Goal: Check status: Check status

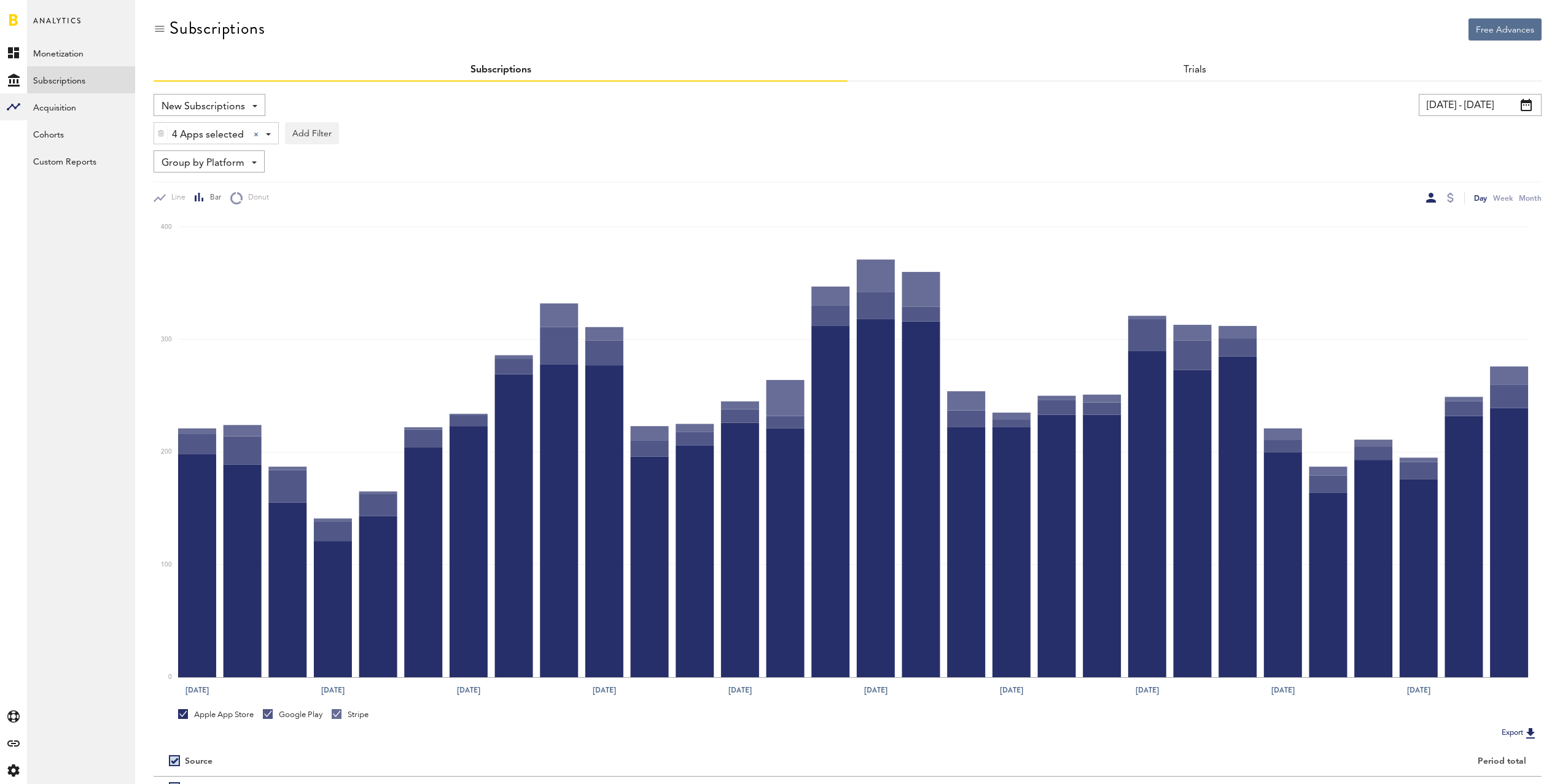
click at [1465, 102] on input "[DATE] - [DATE]" at bounding box center [1480, 105] width 123 height 22
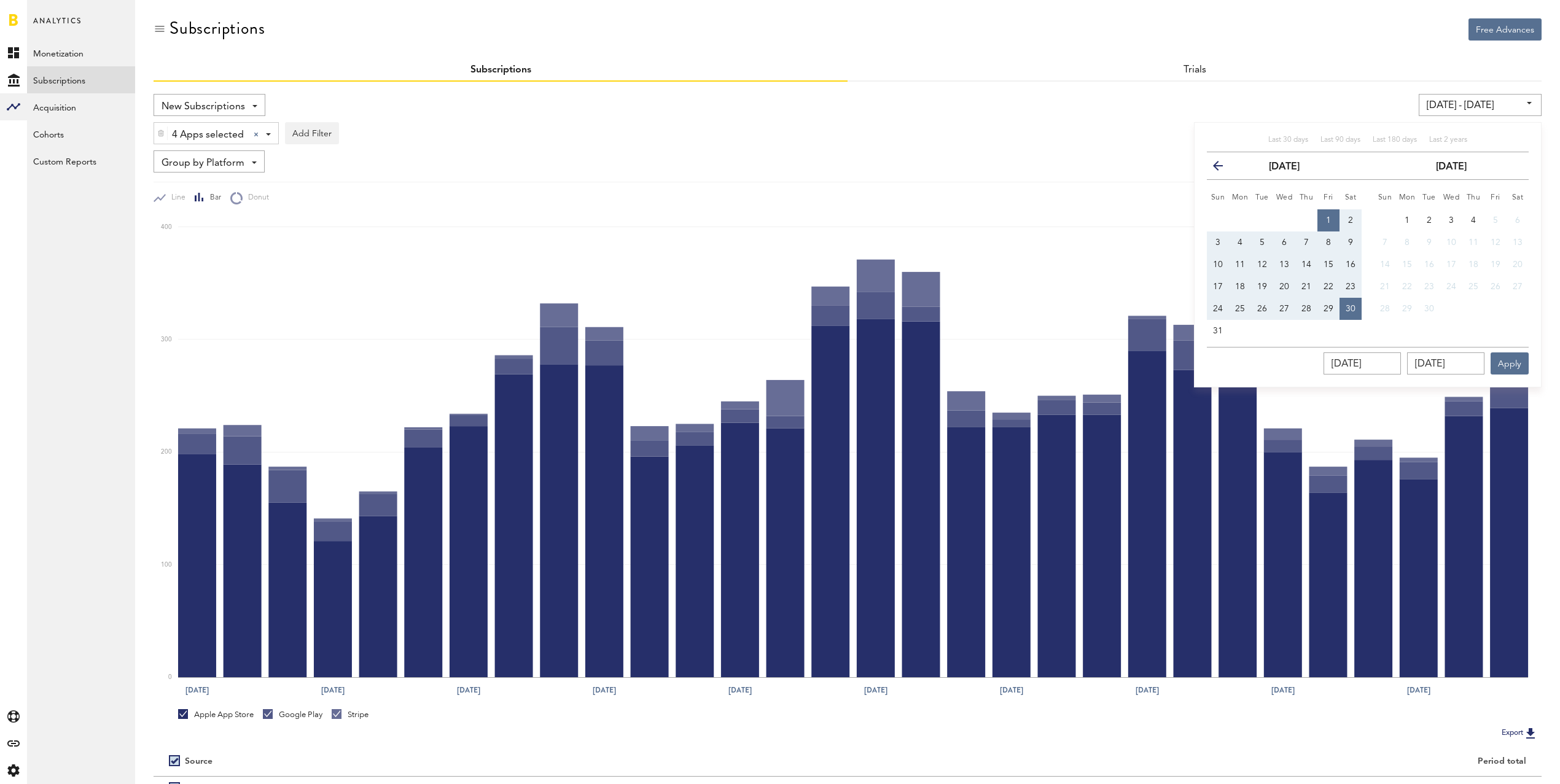
drag, startPoint x: 1329, startPoint y: 219, endPoint x: 1324, endPoint y: 230, distance: 12.1
click at [1330, 219] on span "1" at bounding box center [1328, 220] width 5 height 9
type input "[DATE] - [DATE]"
type input "[DATE]"
click at [1218, 331] on span "31" at bounding box center [1218, 331] width 10 height 9
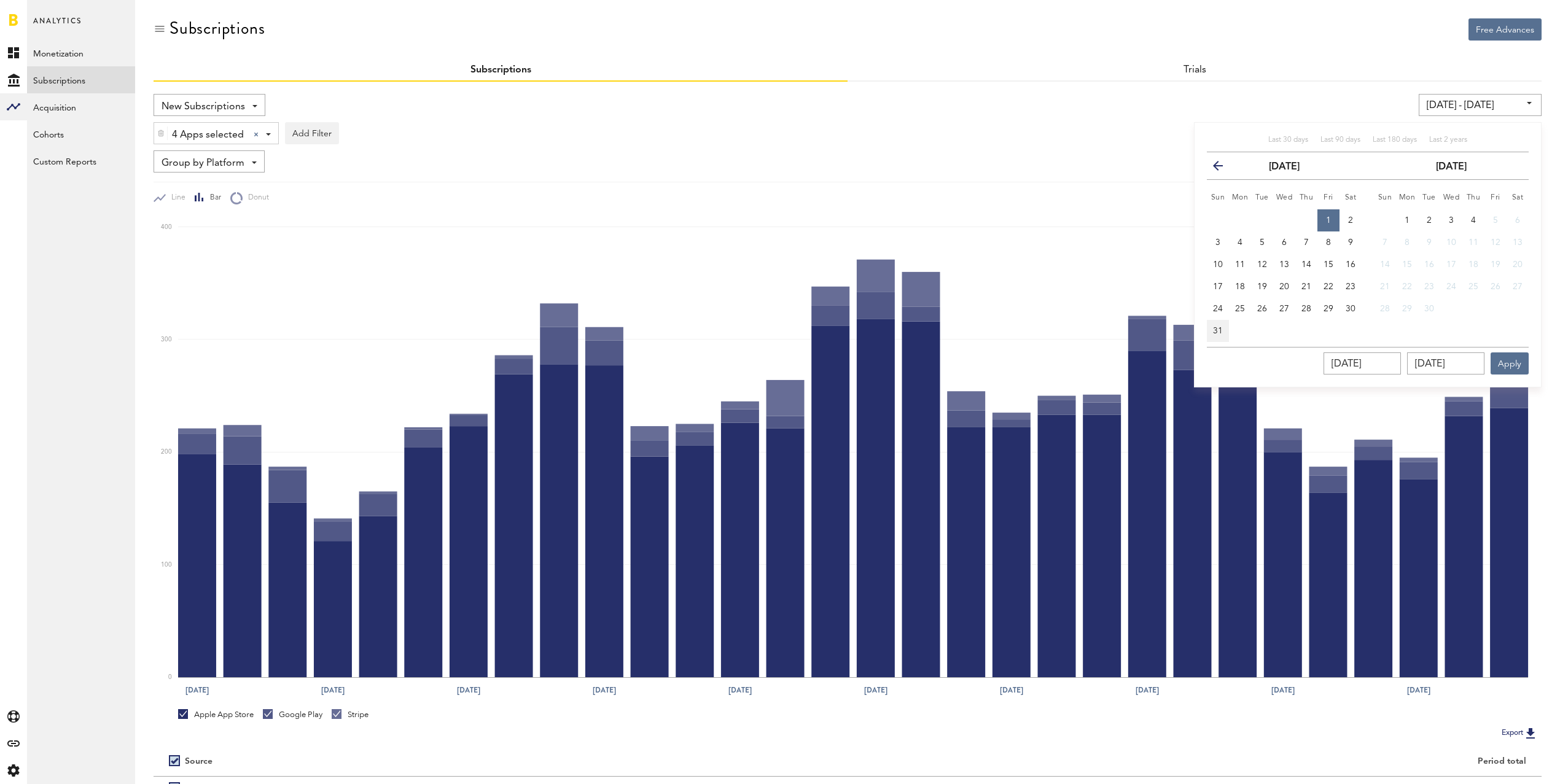
type input "[DATE] - [DATE]"
type input "[DATE]"
click at [1518, 361] on button "Apply" at bounding box center [1510, 363] width 38 height 22
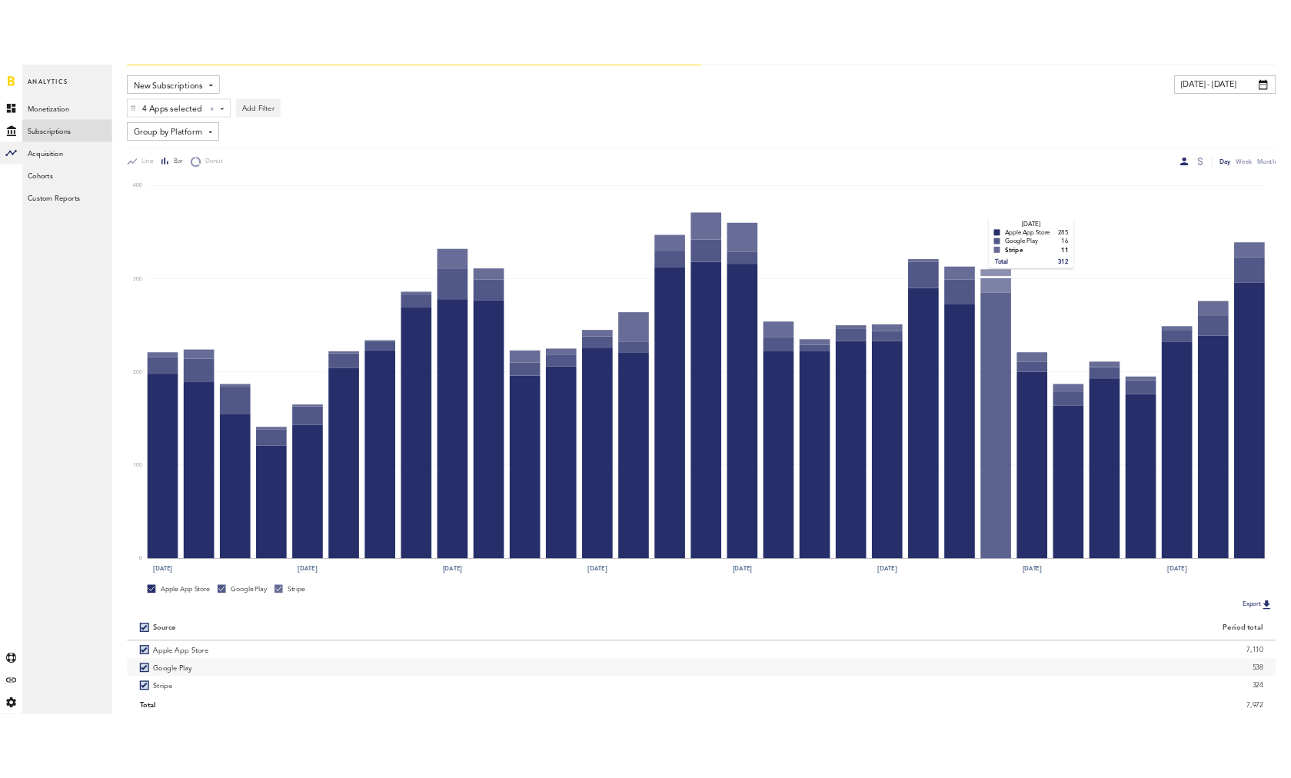
scroll to position [155, 0]
